Goal: Task Accomplishment & Management: Complete application form

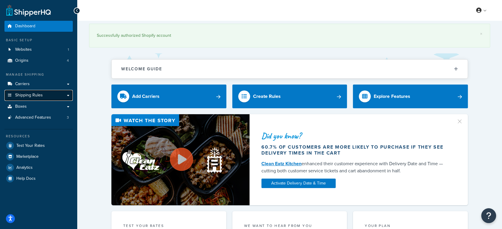
click at [52, 97] on link "Shipping Rules" at bounding box center [38, 95] width 68 height 11
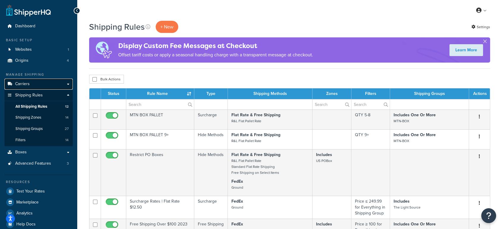
click at [35, 83] on link "Carriers" at bounding box center [38, 84] width 68 height 11
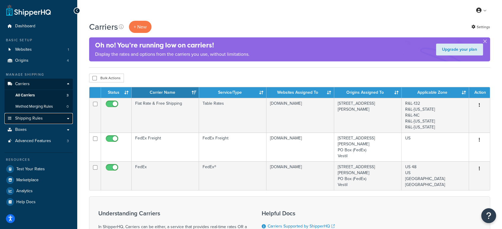
click at [31, 117] on span "Shipping Rules" at bounding box center [29, 118] width 28 height 5
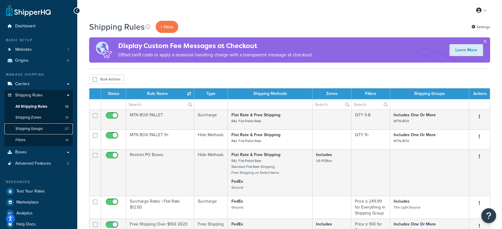
click at [45, 129] on link "Shipping Groups 27" at bounding box center [38, 129] width 68 height 11
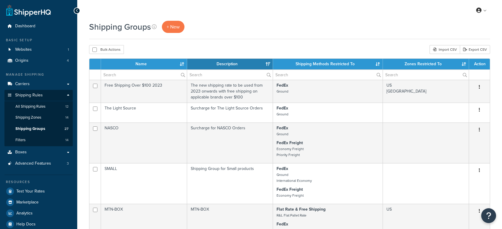
select select "15"
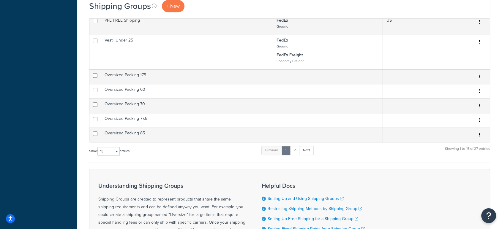
scroll to position [343, 0]
click at [294, 150] on link "2" at bounding box center [295, 150] width 10 height 9
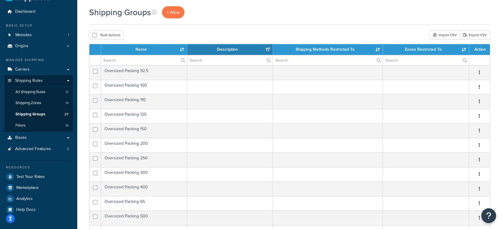
scroll to position [13, 0]
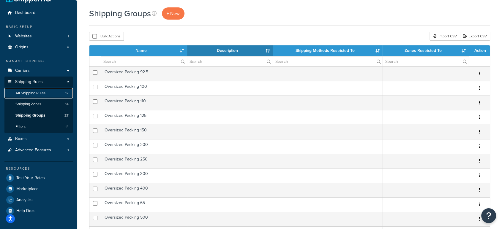
click at [39, 93] on span "All Shipping Rules" at bounding box center [30, 93] width 30 height 5
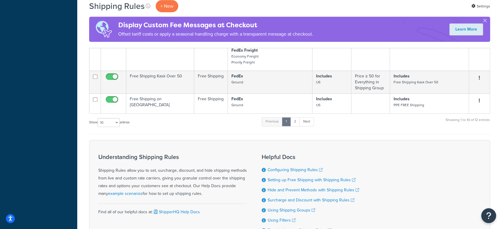
scroll to position [375, 0]
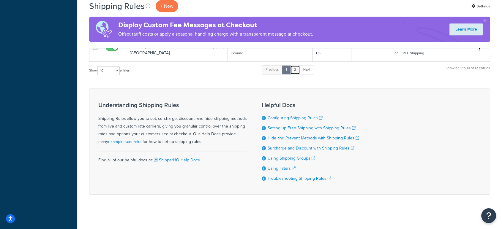
click at [296, 71] on link "2" at bounding box center [295, 69] width 10 height 9
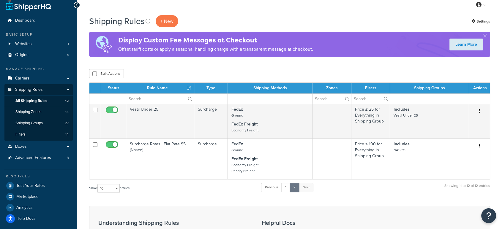
scroll to position [4, 0]
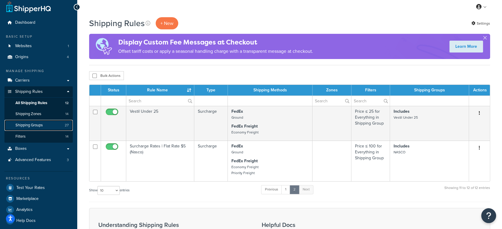
click at [40, 125] on span "Shipping Groups" at bounding box center [28, 125] width 27 height 5
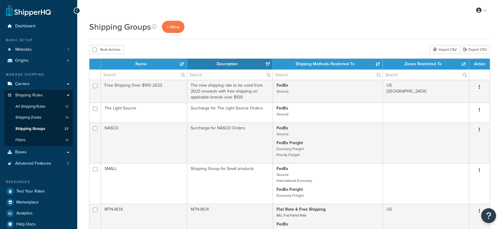
select select "15"
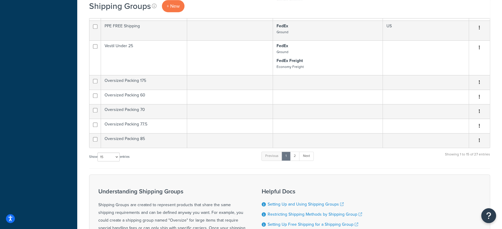
scroll to position [338, 0]
click at [294, 154] on link "2" at bounding box center [295, 156] width 10 height 9
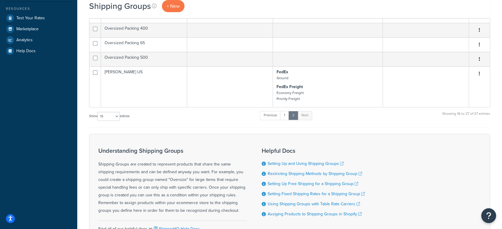
scroll to position [173, 0]
click at [281, 117] on link "Previous" at bounding box center [270, 115] width 21 height 9
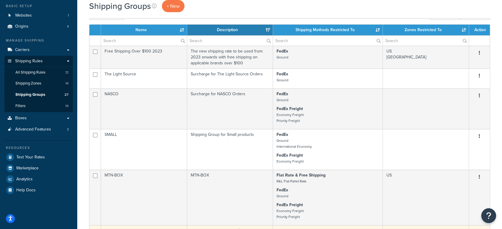
scroll to position [0, 0]
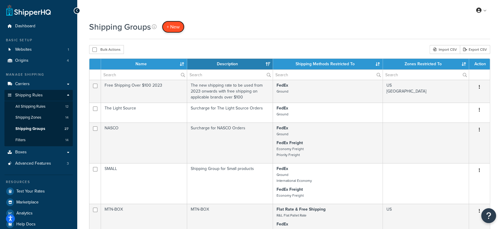
click at [177, 29] on span "+ New" at bounding box center [173, 26] width 13 height 7
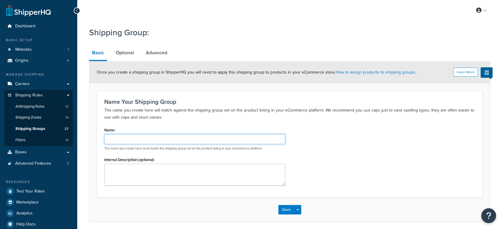
click at [126, 137] on input "Name" at bounding box center [194, 139] width 181 height 10
type input "V"
type input "Green Pin Shipping"
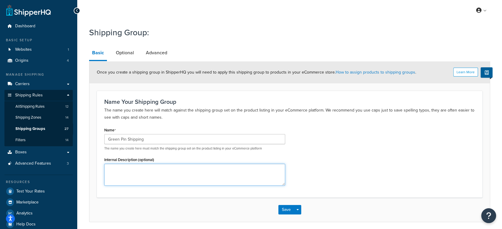
click at [150, 171] on textarea "Internal Description (optional)" at bounding box center [194, 175] width 181 height 22
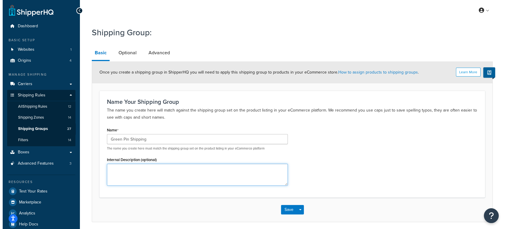
scroll to position [23, 0]
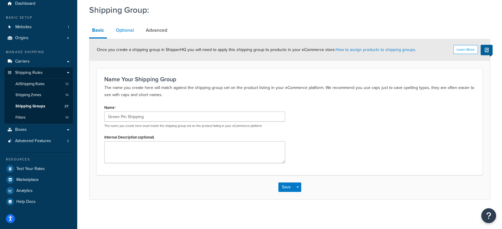
click at [121, 32] on link "Optional" at bounding box center [125, 30] width 24 height 14
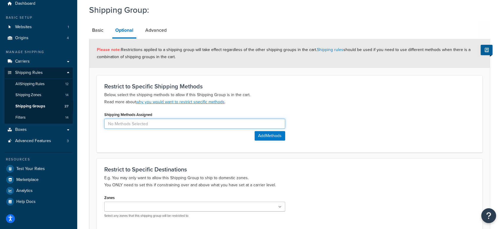
click at [149, 126] on input at bounding box center [194, 124] width 181 height 10
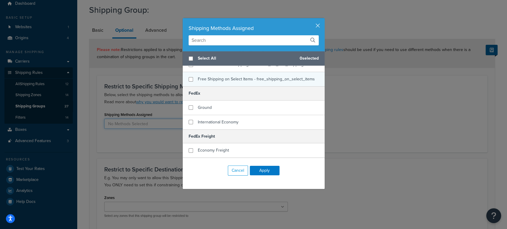
scroll to position [37, 0]
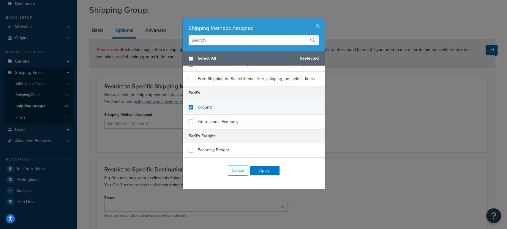
checkbox input "true"
click at [206, 106] on span "Ground" at bounding box center [205, 107] width 14 height 6
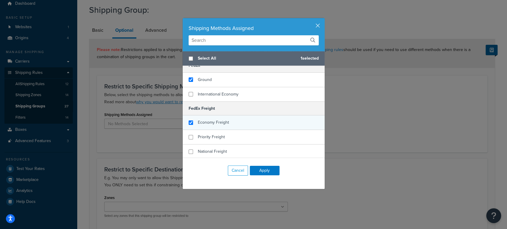
checkbox input "true"
click at [220, 124] on span "Economy Freight" at bounding box center [213, 122] width 31 height 6
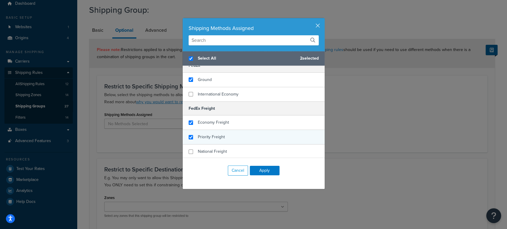
checkbox input "true"
click at [217, 137] on span "Priority Freight" at bounding box center [211, 137] width 27 height 6
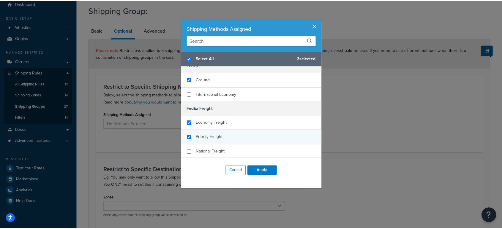
scroll to position [0, 0]
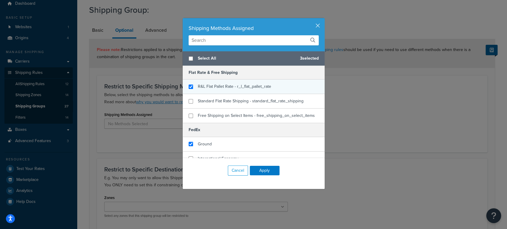
checkbox input "false"
checkbox input "true"
click at [207, 88] on span "R&L Flat Pallet Rate - r_l_flat_pallet_rate" at bounding box center [234, 86] width 73 height 6
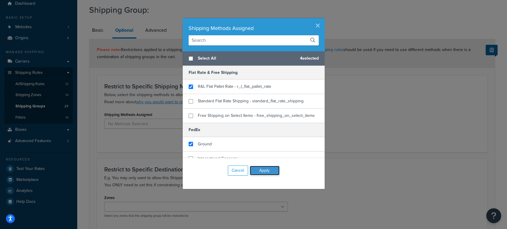
click at [258, 170] on button "Apply" at bounding box center [265, 171] width 30 height 10
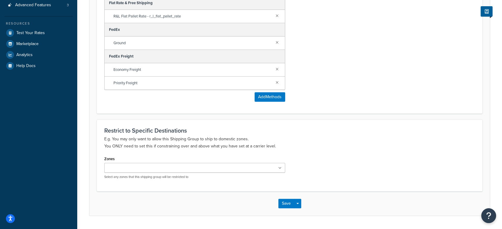
scroll to position [174, 0]
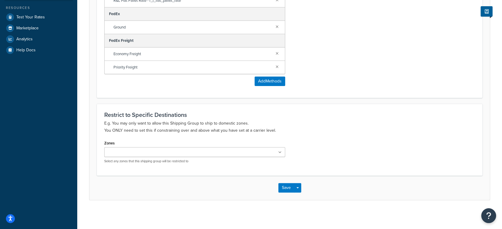
click at [209, 160] on p "Select any zones that this shipping group will be restricted to" at bounding box center [194, 161] width 181 height 4
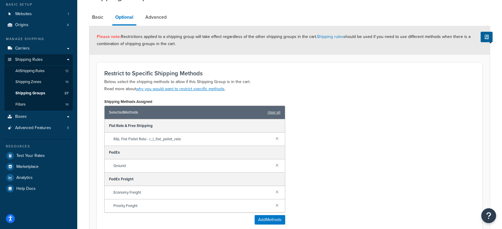
scroll to position [31, 0]
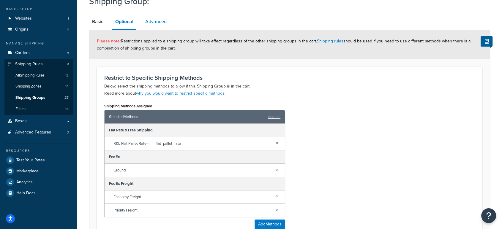
click at [156, 17] on link "Advanced" at bounding box center [155, 22] width 27 height 14
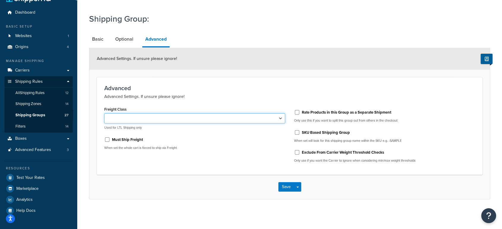
click at [150, 119] on select "50 55 60 65 70 77.5 85 92.5 100 110 125 150 175 200 250 300 400 500" at bounding box center [194, 118] width 181 height 10
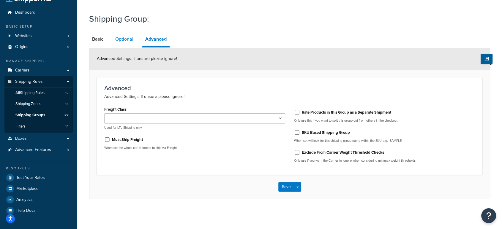
click at [128, 39] on link "Optional" at bounding box center [124, 39] width 24 height 14
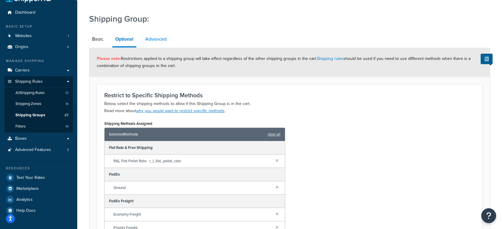
click at [165, 45] on link "Advanced" at bounding box center [155, 39] width 27 height 14
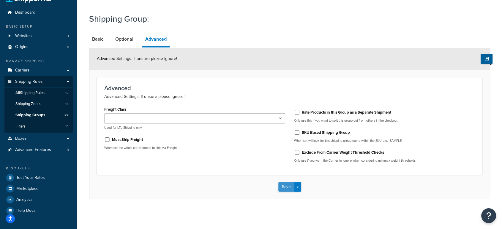
click at [286, 185] on button "Save" at bounding box center [286, 187] width 16 height 10
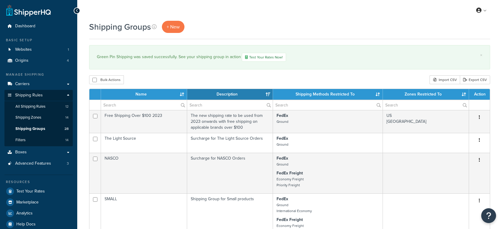
select select "15"
